Goal: Information Seeking & Learning: Learn about a topic

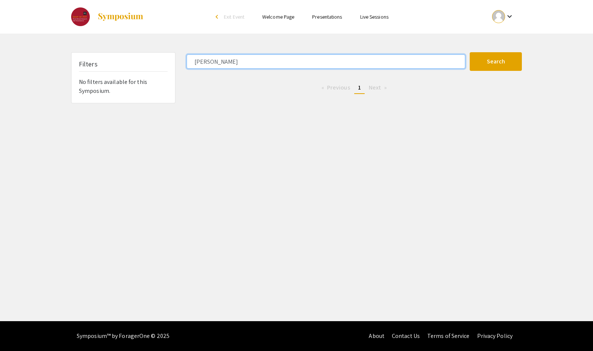
click at [229, 60] on input "[PERSON_NAME]" at bounding box center [326, 61] width 279 height 14
type input "Grace"
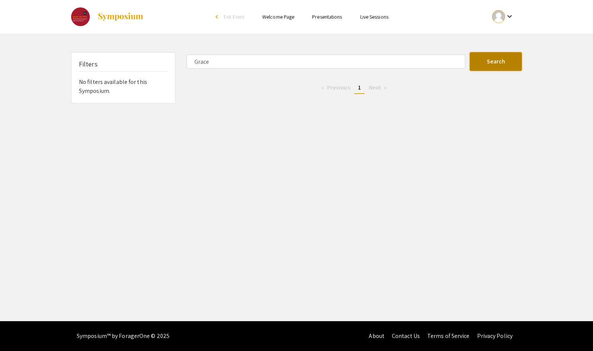
click at [498, 68] on button "Search" at bounding box center [496, 61] width 52 height 19
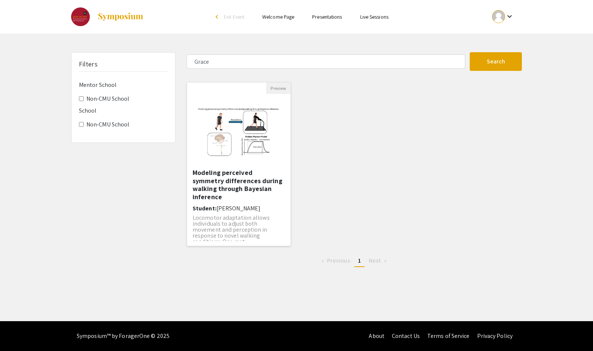
click at [239, 141] on img "Open Presentation <p>Modeling perceived symmetry differences during walking thr…" at bounding box center [239, 131] width 104 height 65
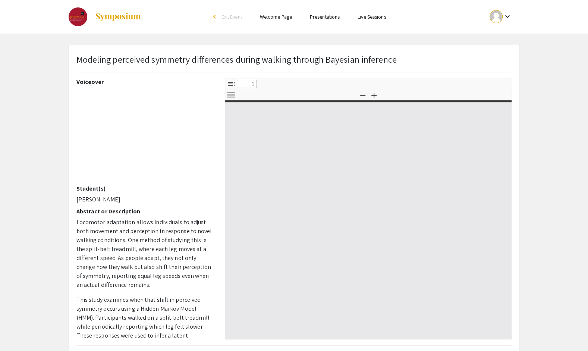
select select "custom"
type input "0"
select select "custom"
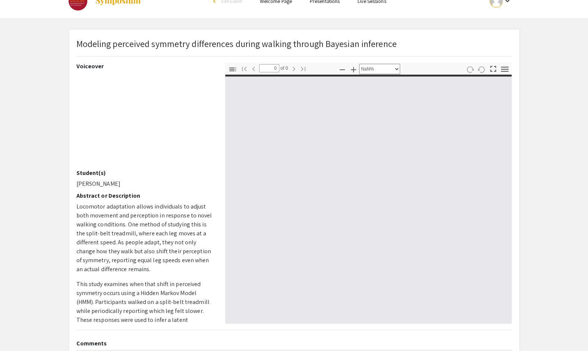
type input "1"
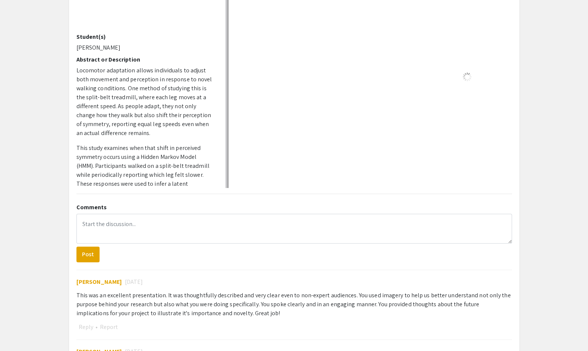
scroll to position [152, 0]
select select "custom"
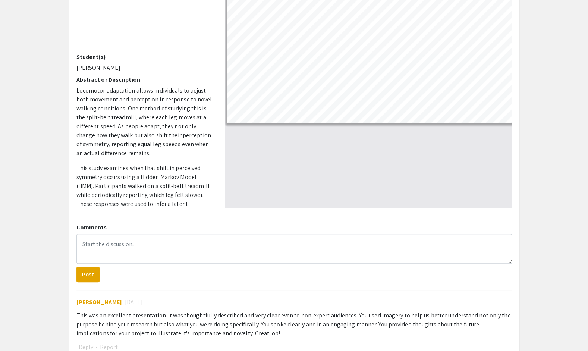
scroll to position [0, 0]
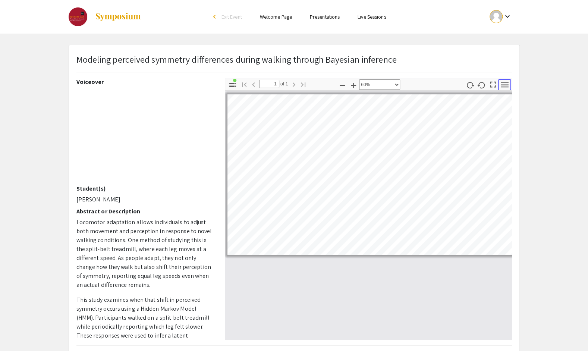
click at [507, 85] on icon "button" at bounding box center [504, 85] width 10 height 10
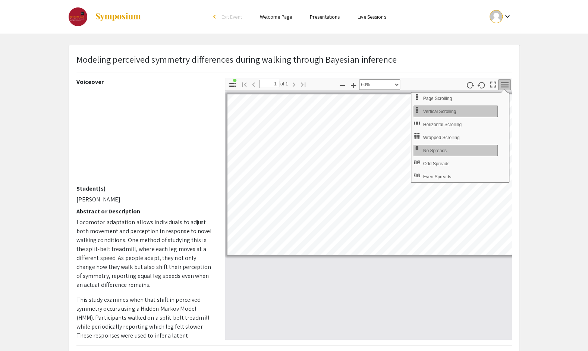
click at [510, 69] on div "Modeling perceived symmetry differences during walking through Bayesian inferen…" at bounding box center [294, 66] width 447 height 26
click at [130, 60] on p "Modeling perceived symmetry differences during walking through Bayesian inferen…" at bounding box center [236, 59] width 320 height 13
click at [510, 13] on mat-icon "keyboard_arrow_down" at bounding box center [506, 16] width 9 height 9
click at [447, 51] on div at bounding box center [294, 175] width 588 height 351
click at [508, 80] on icon "button" at bounding box center [504, 85] width 10 height 10
